Goal: Check status: Check status

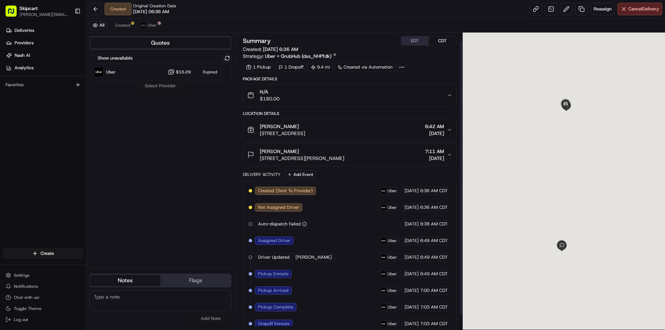
scroll to position [24, 0]
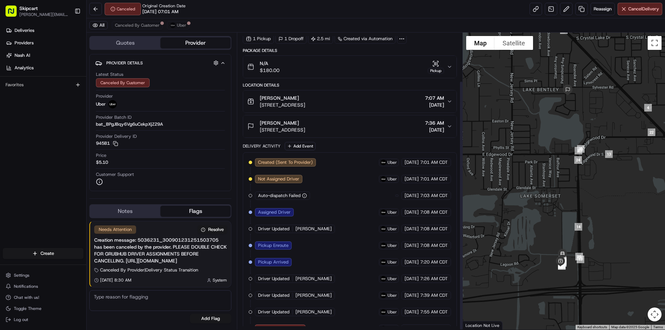
scroll to position [57, 0]
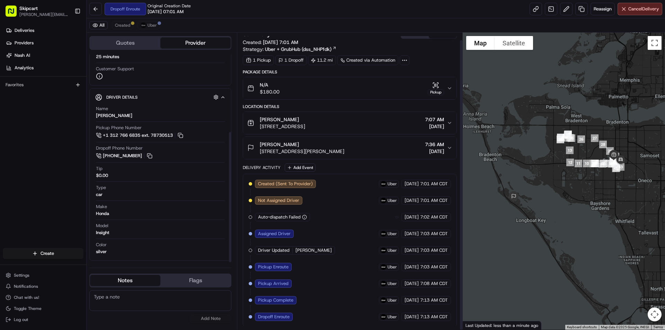
scroll to position [8, 0]
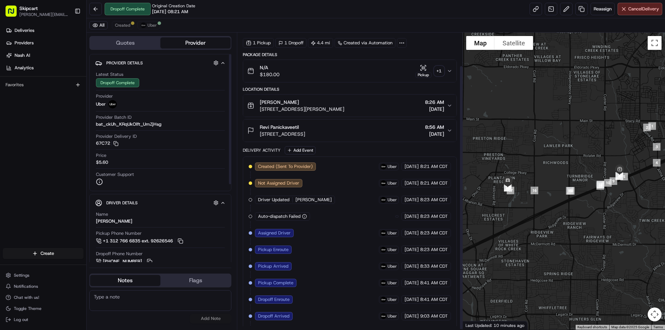
scroll to position [37, 0]
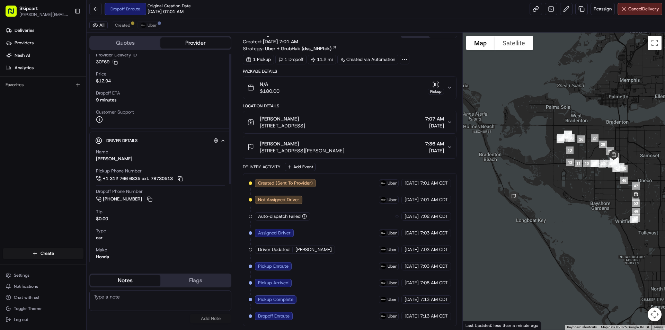
scroll to position [125, 0]
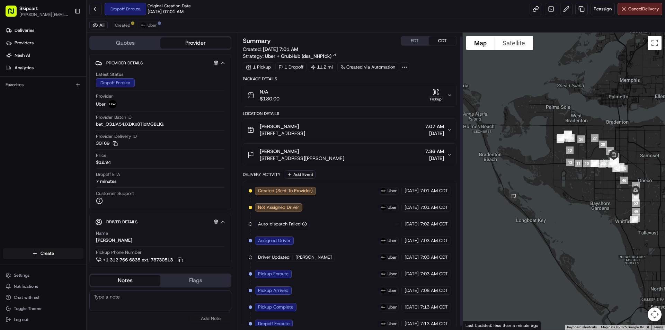
scroll to position [8, 0]
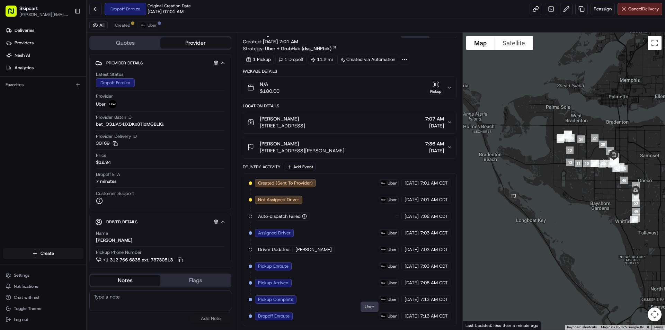
click at [387, 315] on span "Uber" at bounding box center [391, 316] width 9 height 6
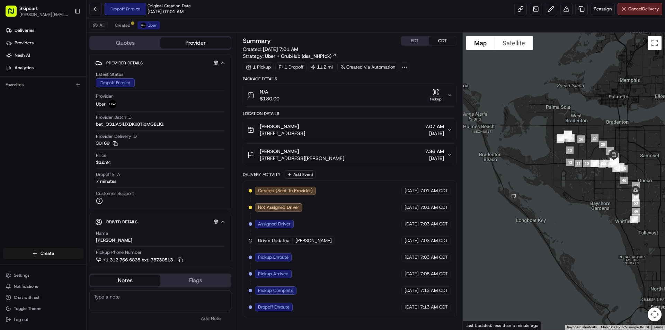
scroll to position [0, 0]
click at [125, 28] on button "Created" at bounding box center [122, 25] width 21 height 8
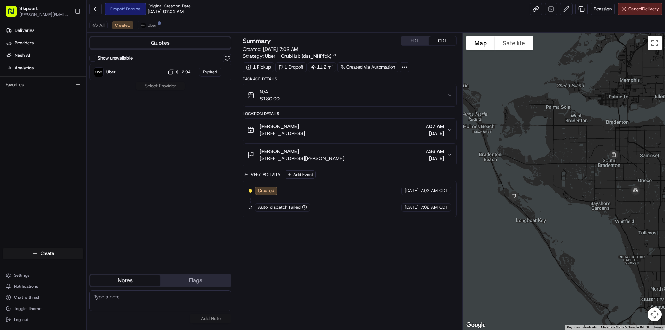
click at [160, 27] on div "All Created Uber" at bounding box center [376, 25] width 578 height 14
click at [154, 25] on span "Uber" at bounding box center [151, 25] width 9 height 6
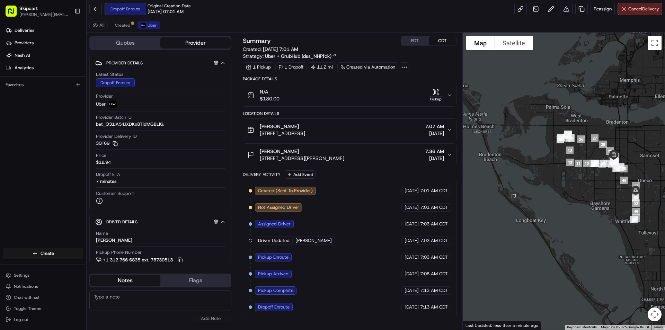
click at [194, 46] on button "Provider" at bounding box center [195, 42] width 70 height 11
click at [129, 40] on button "Quotes" at bounding box center [125, 42] width 70 height 11
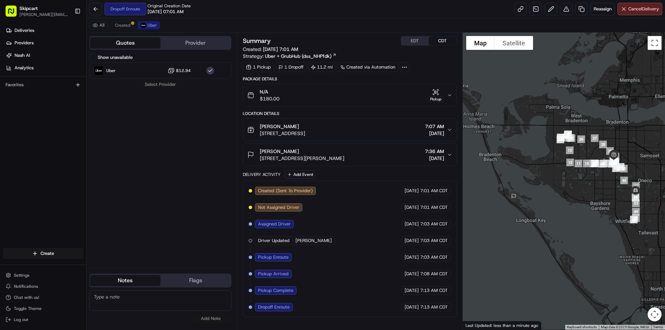
click at [195, 41] on button "Provider" at bounding box center [195, 42] width 70 height 11
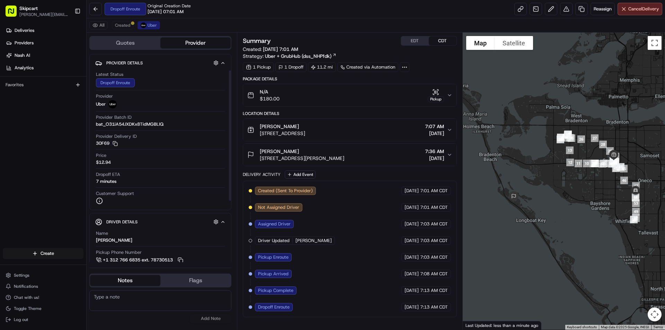
scroll to position [125, 0]
